Goal: Information Seeking & Learning: Learn about a topic

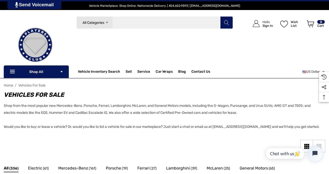
click at [148, 25] on input "Search" at bounding box center [154, 22] width 157 height 13
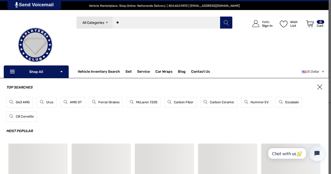
type input "*"
type input "**********"
click at [220, 16] on button "Search" at bounding box center [226, 22] width 13 height 13
